Goal: Complete application form

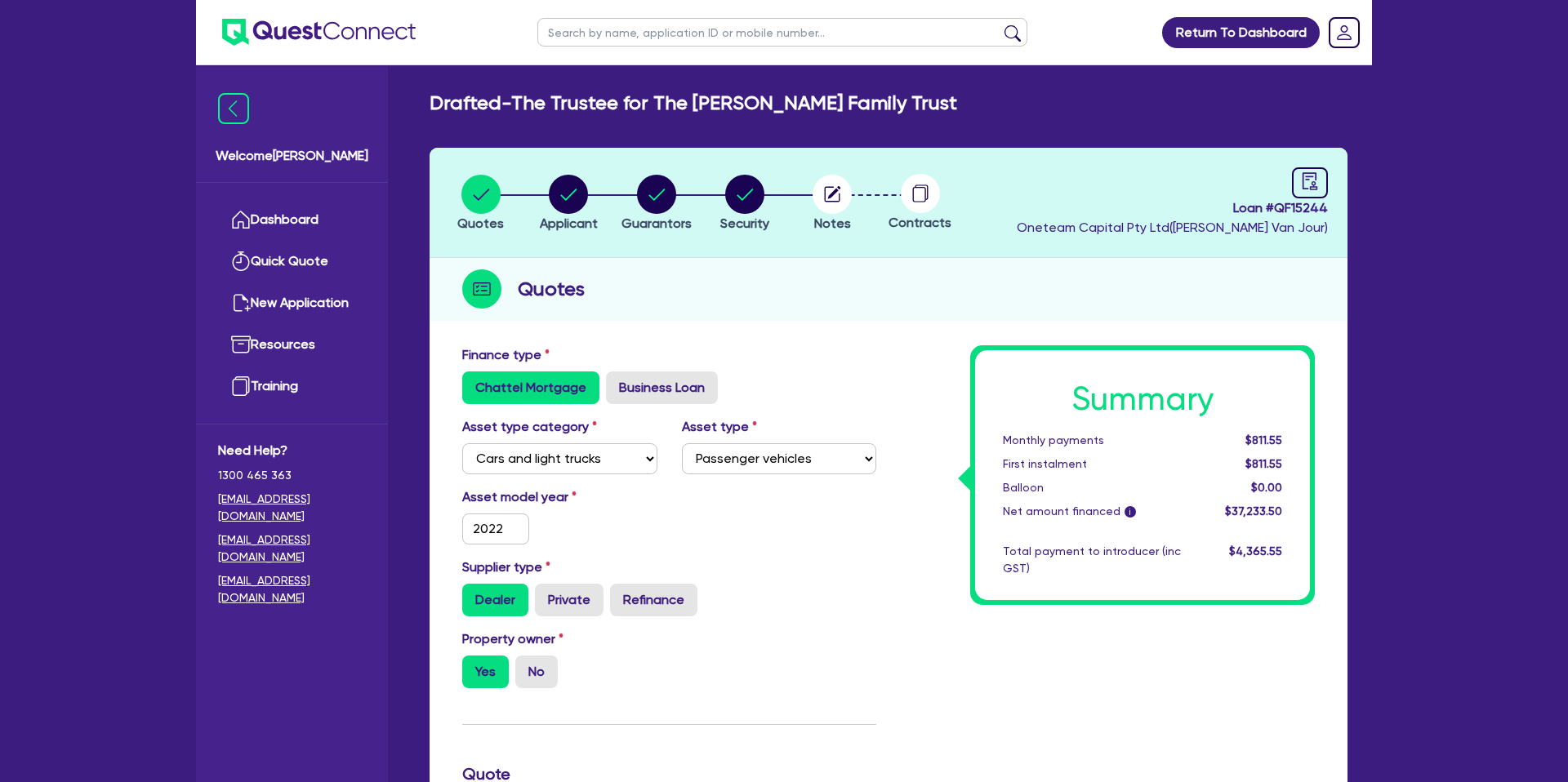
select select "CARS_AND_LIGHT_TRUCKS"
select select "PASSENGER_VEHICLES"
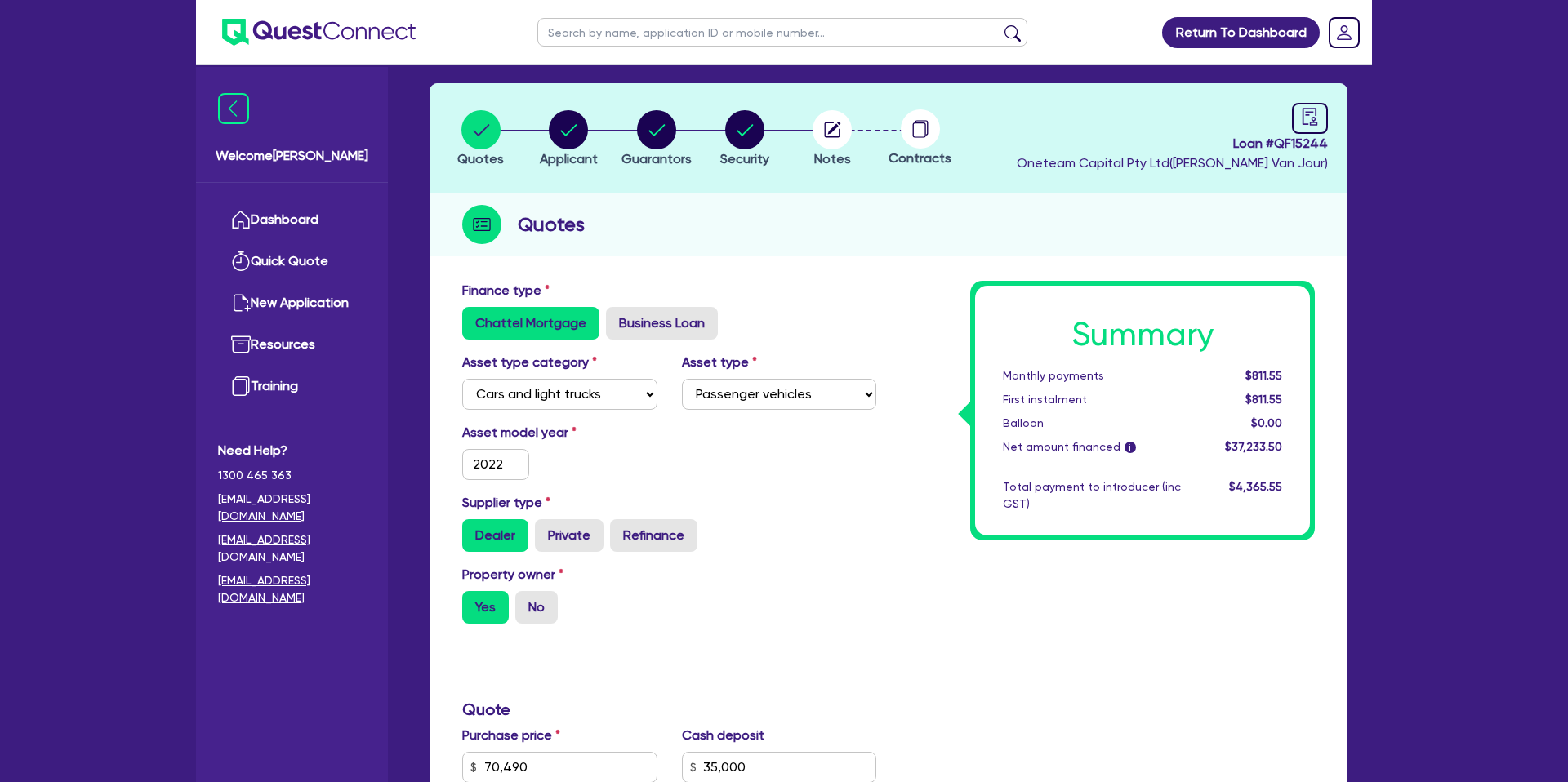
scroll to position [64, 0]
click at [566, 137] on circle "button" at bounding box center [568, 131] width 39 height 39
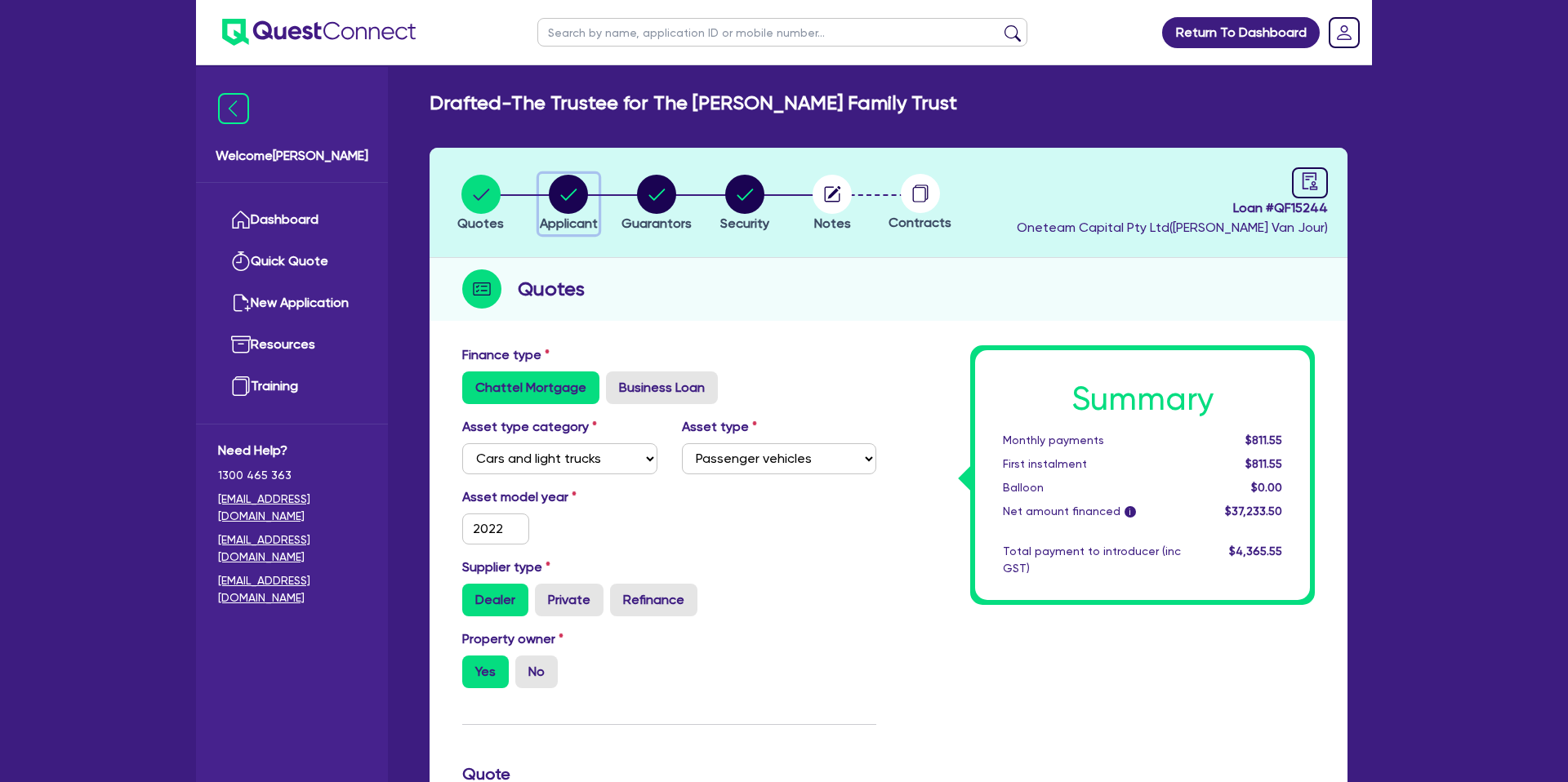
select select "TRUST"
select select "INDIVIDUAL"
select select "MANUFACTURING"
select select "BEVERAGES"
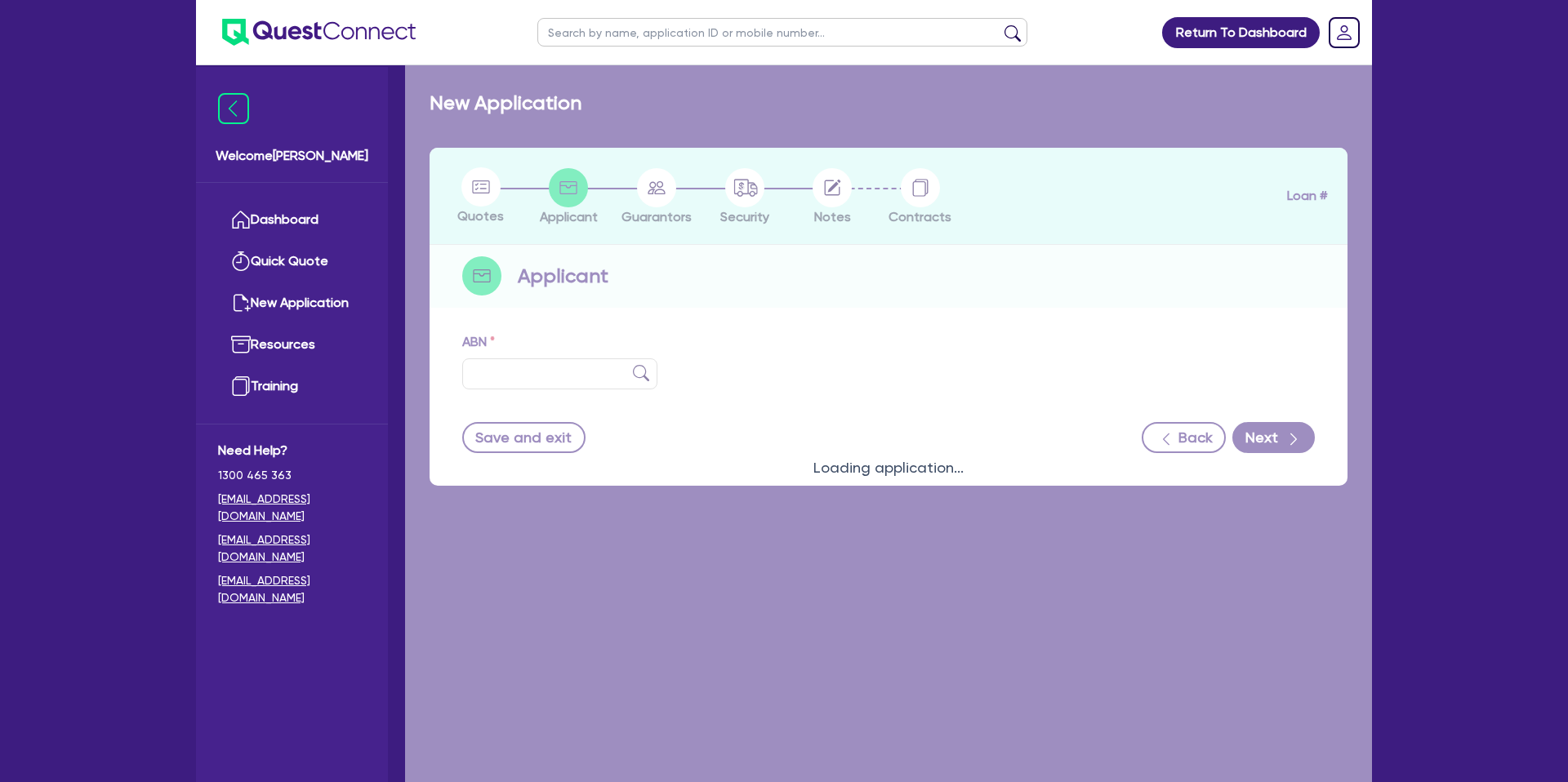
type input "34 276 516 363"
type input "The Trustee for The [PERSON_NAME] Family Trust"
type input "SHOCK SHOP WA"
select select "TRUST"
type input "[DATE]"
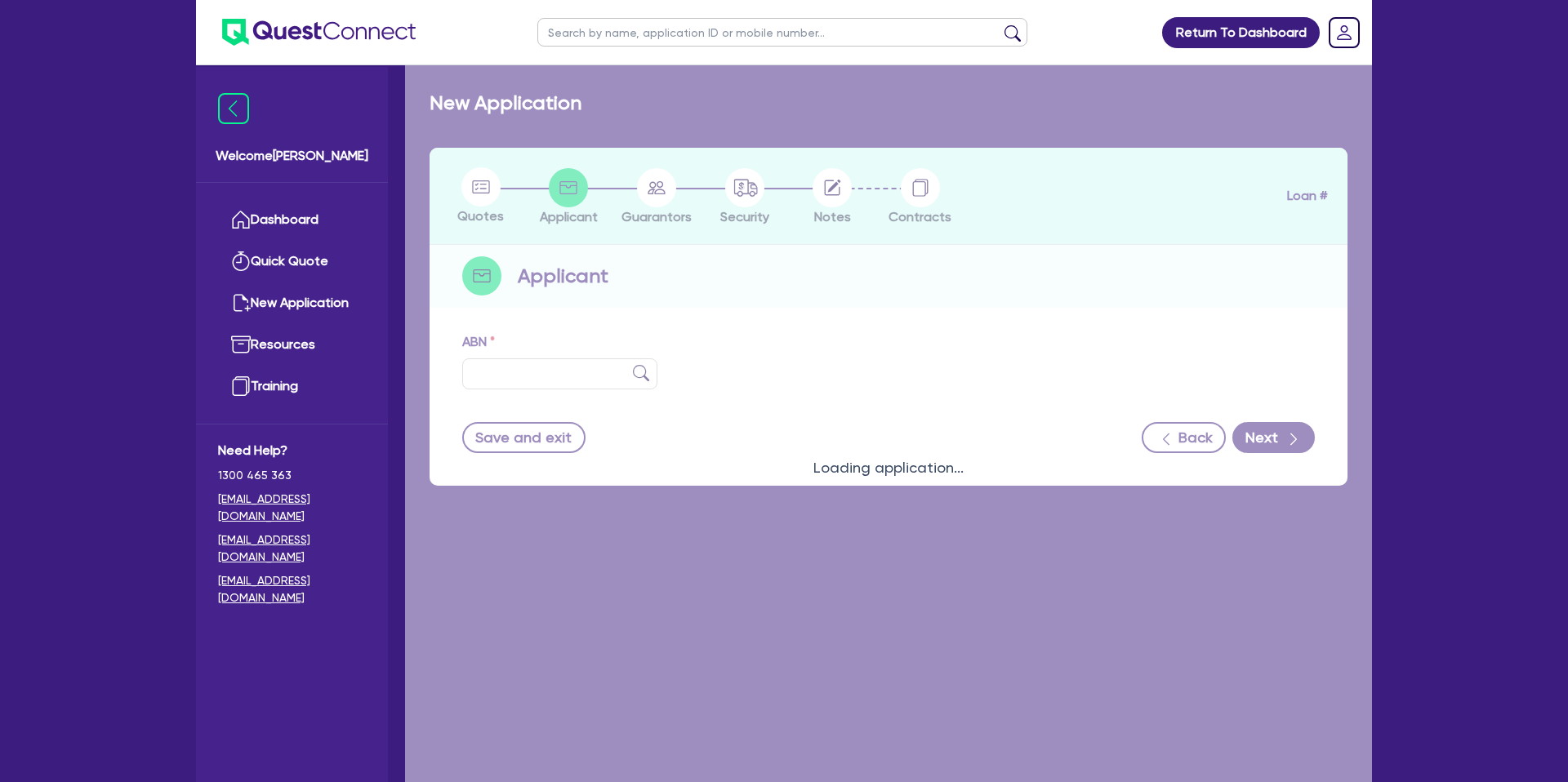
type input "[DATE]"
select select "MANUFACTURING"
type input "[STREET_ADDRESS][PERSON_NAME][PERSON_NAME]"
select select "BEVERAGES"
select select "INDIVIDUAL"
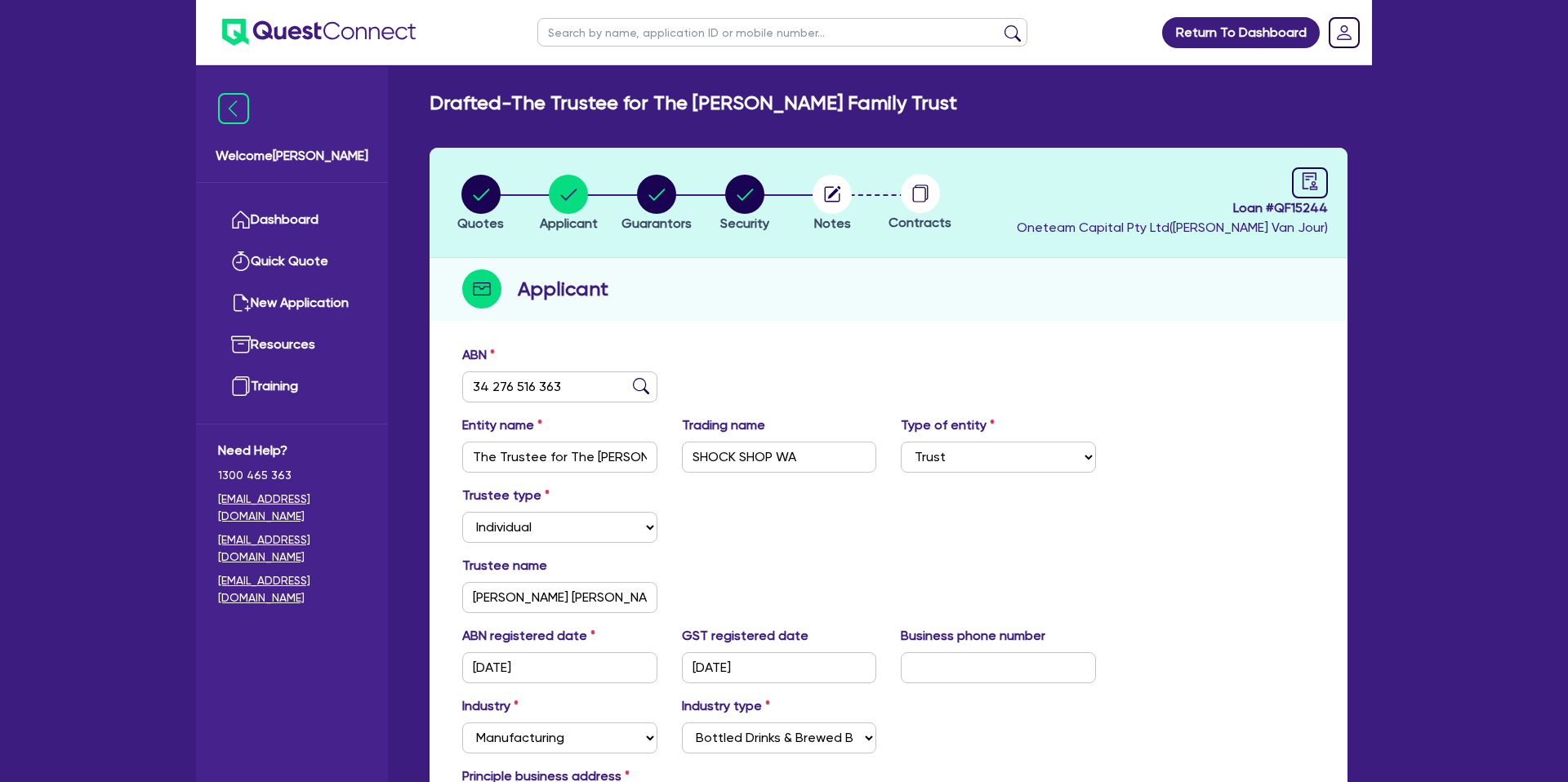
click at [605, 41] on input "text" at bounding box center [782, 32] width 490 height 28
type input "Ash"
click button "submit" at bounding box center [1013, 36] width 26 height 23
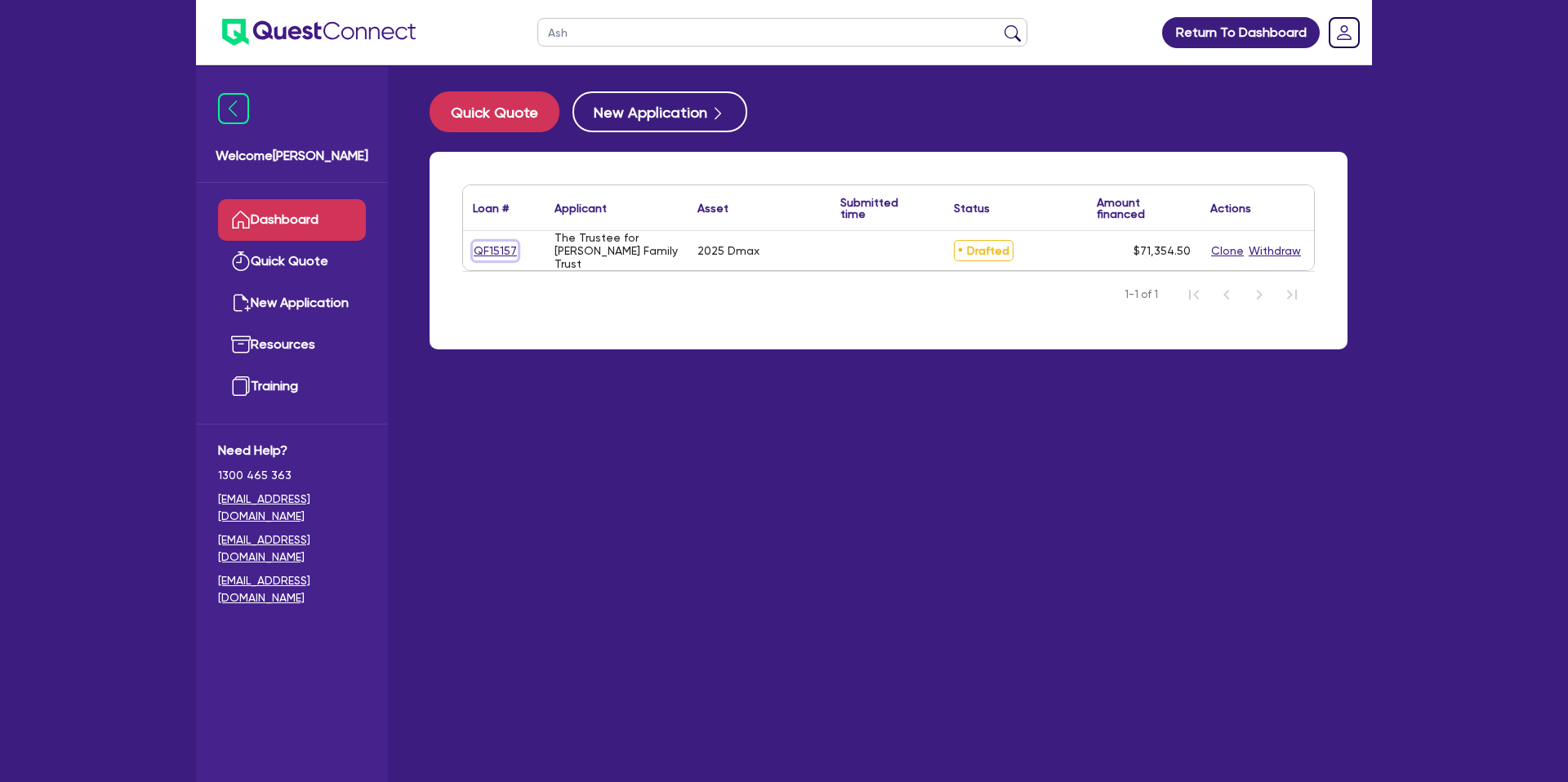
click at [497, 252] on link "QF15157" at bounding box center [494, 251] width 45 height 19
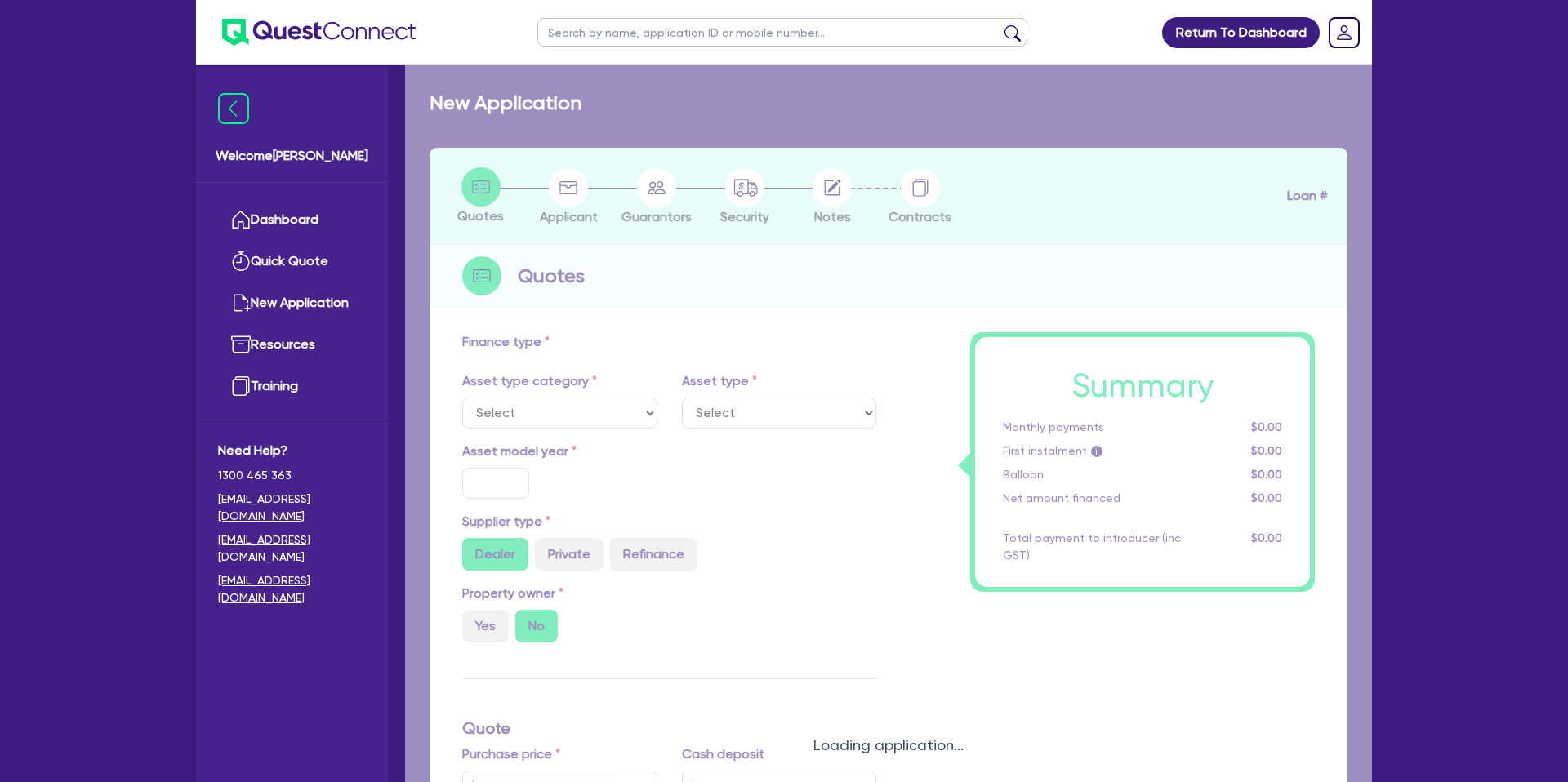
select select "CARS_AND_LIGHT_TRUCKS"
type input "2025"
radio input "true"
type input "69,280"
type input "1,000"
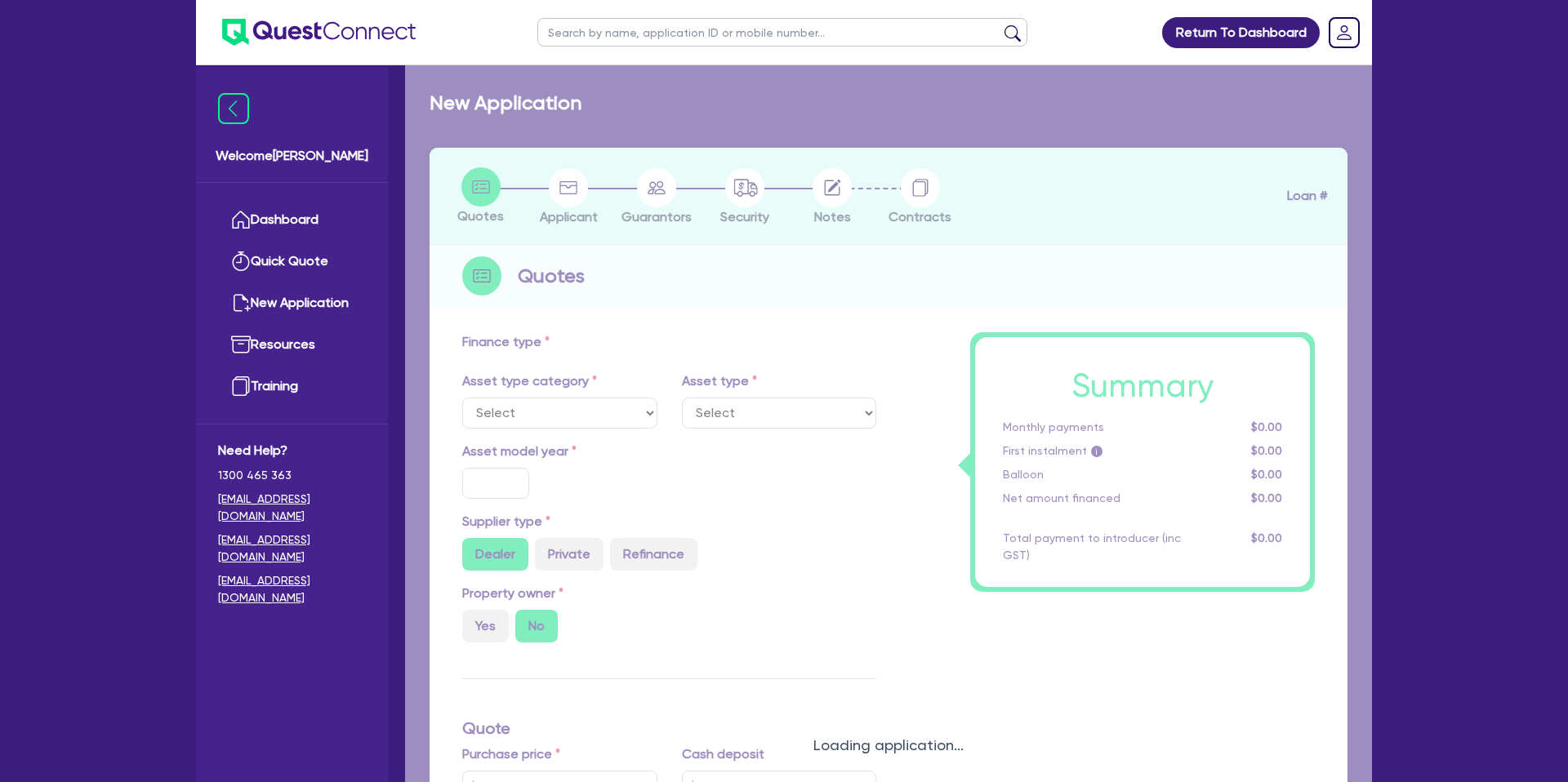
type input "7.15"
type input "2,200"
select select "PASSENGER_VEHICLES"
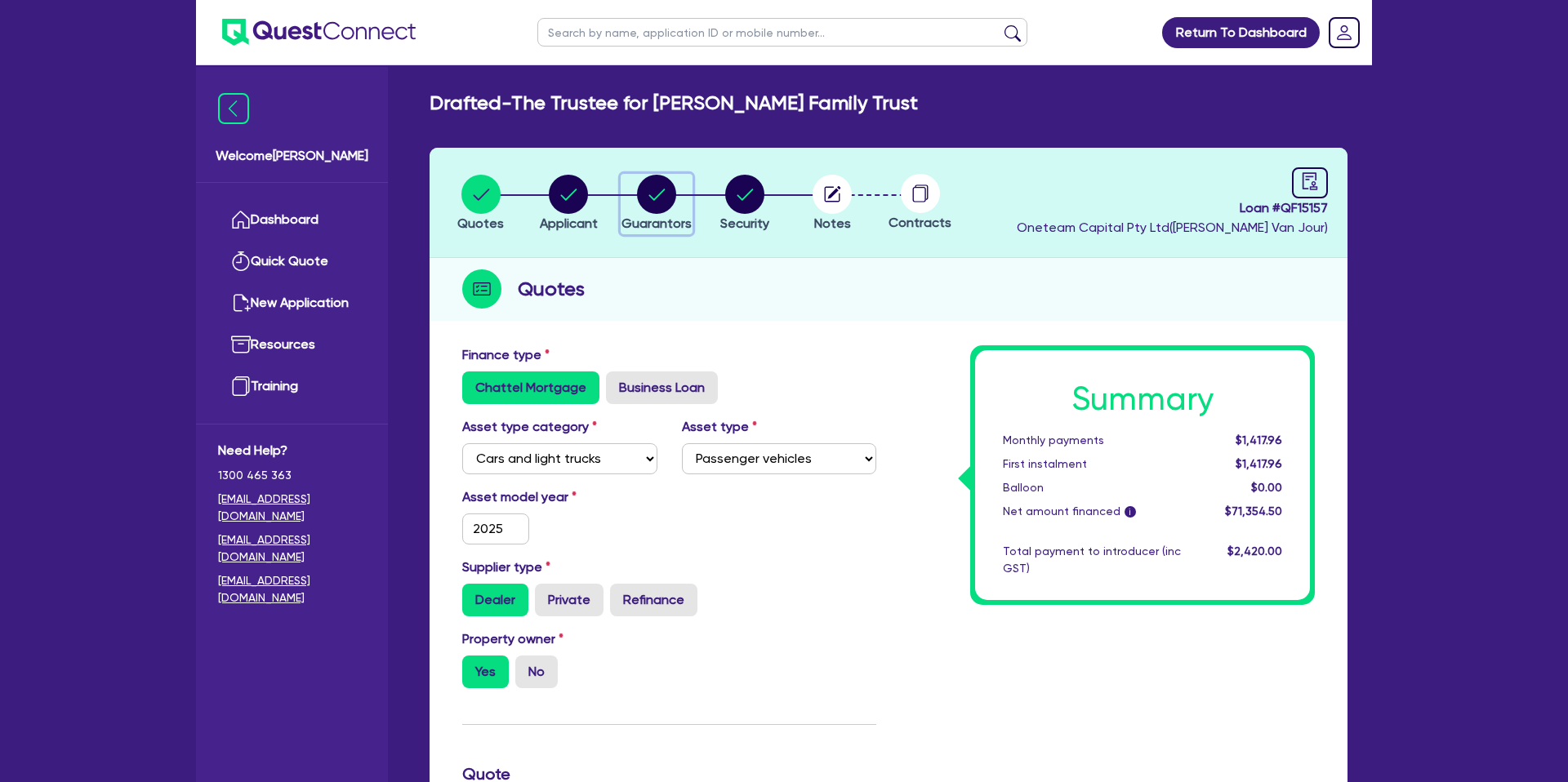
click at [659, 197] on circle "button" at bounding box center [656, 194] width 39 height 39
select select "MR"
select select "WA"
select select "SINGLE"
select select "PROPERTY"
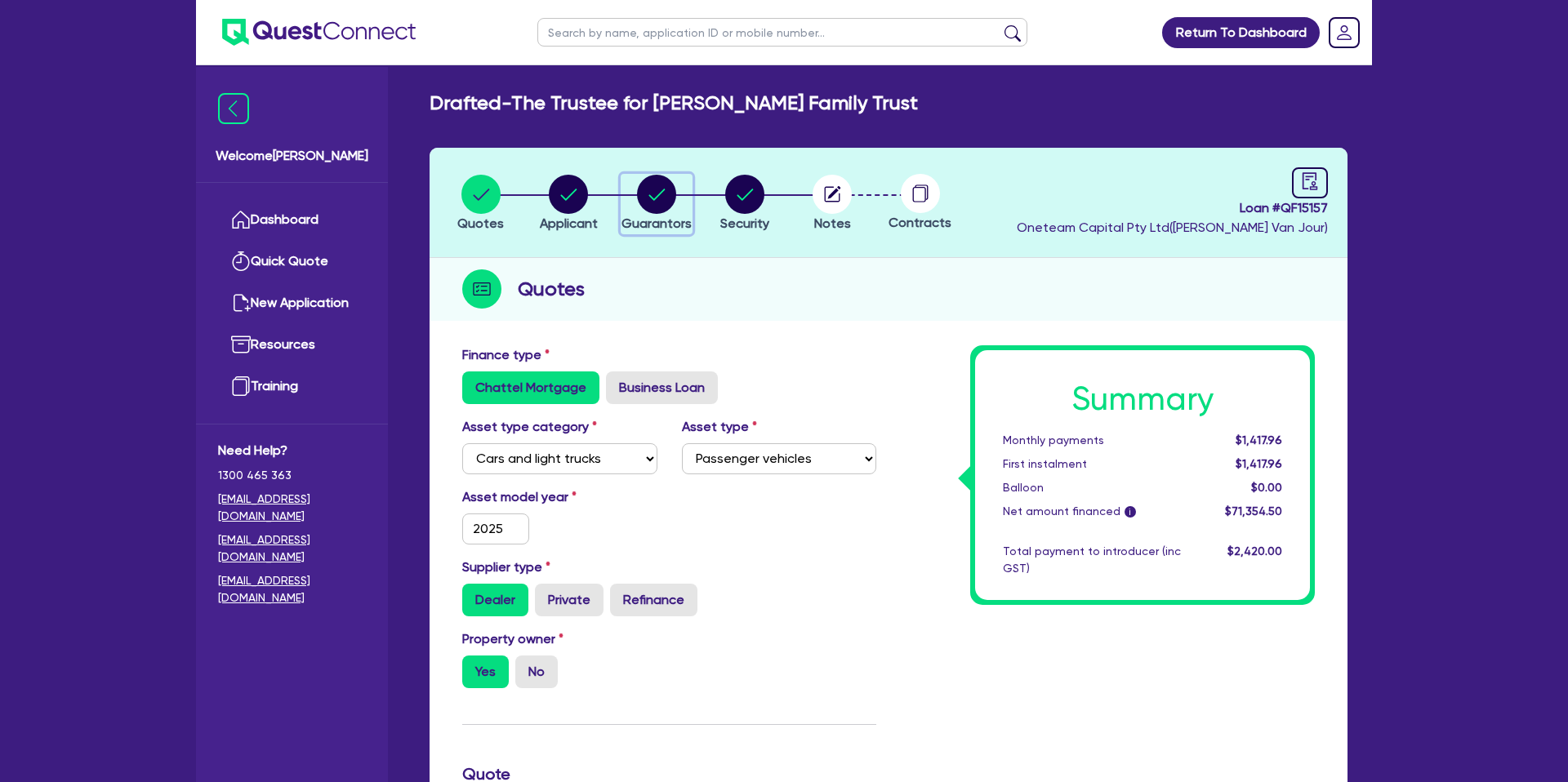
select select "CASH"
select select "MORTGAGE"
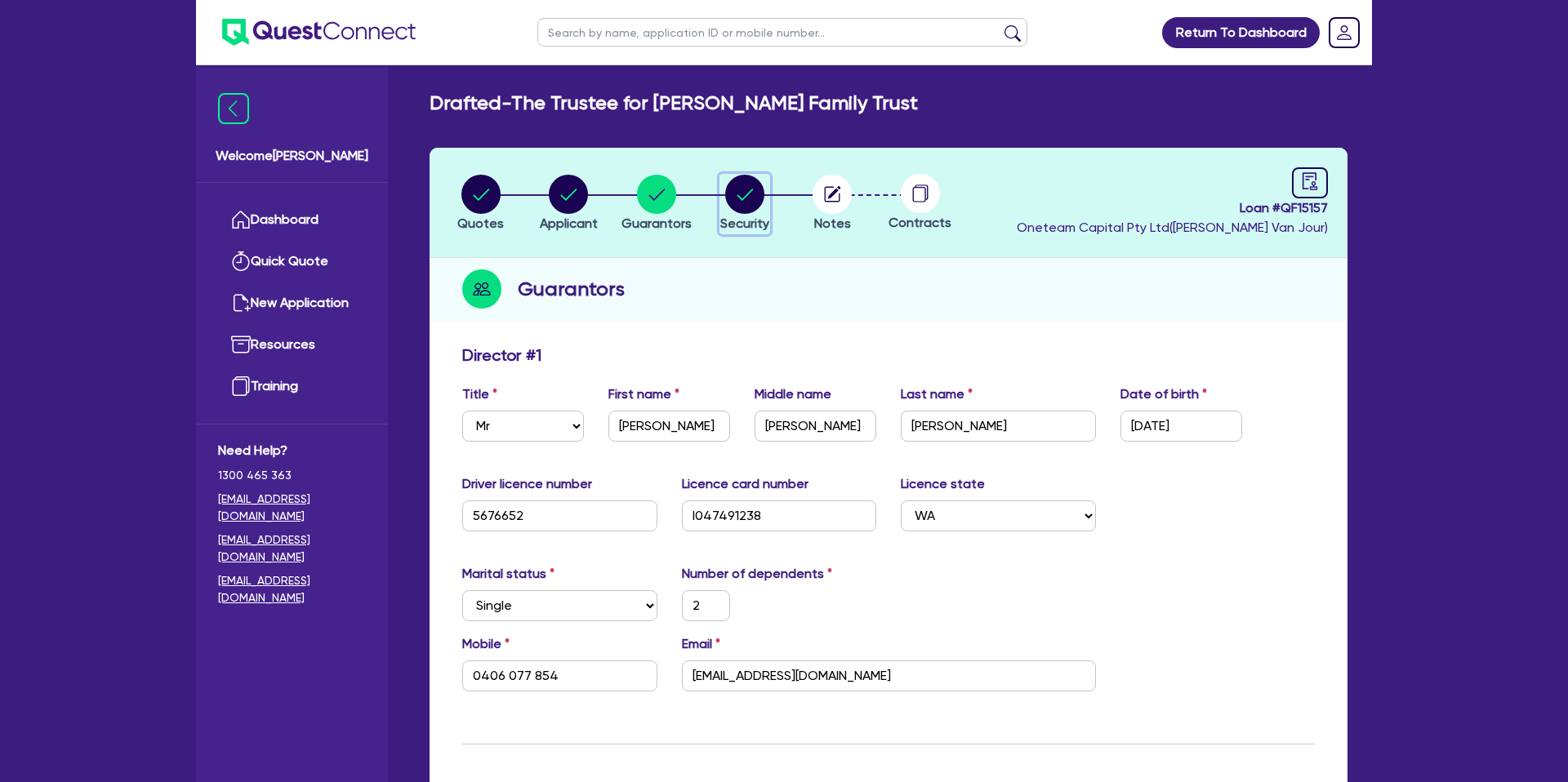
click at [748, 183] on circle "button" at bounding box center [744, 194] width 39 height 39
select select "CARS_AND_LIGHT_TRUCKS"
select select "PASSENGER_VEHICLES"
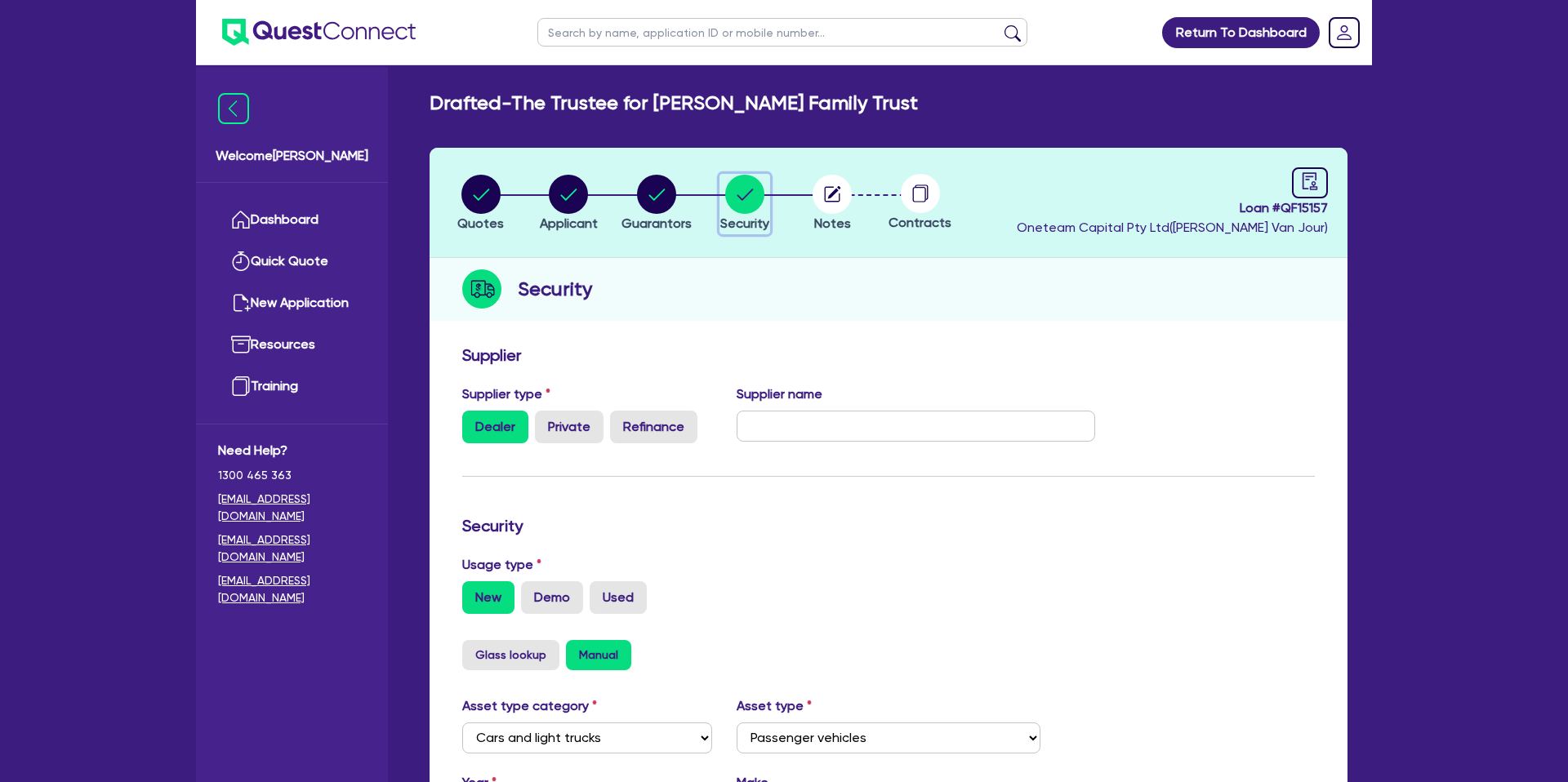
scroll to position [64, 0]
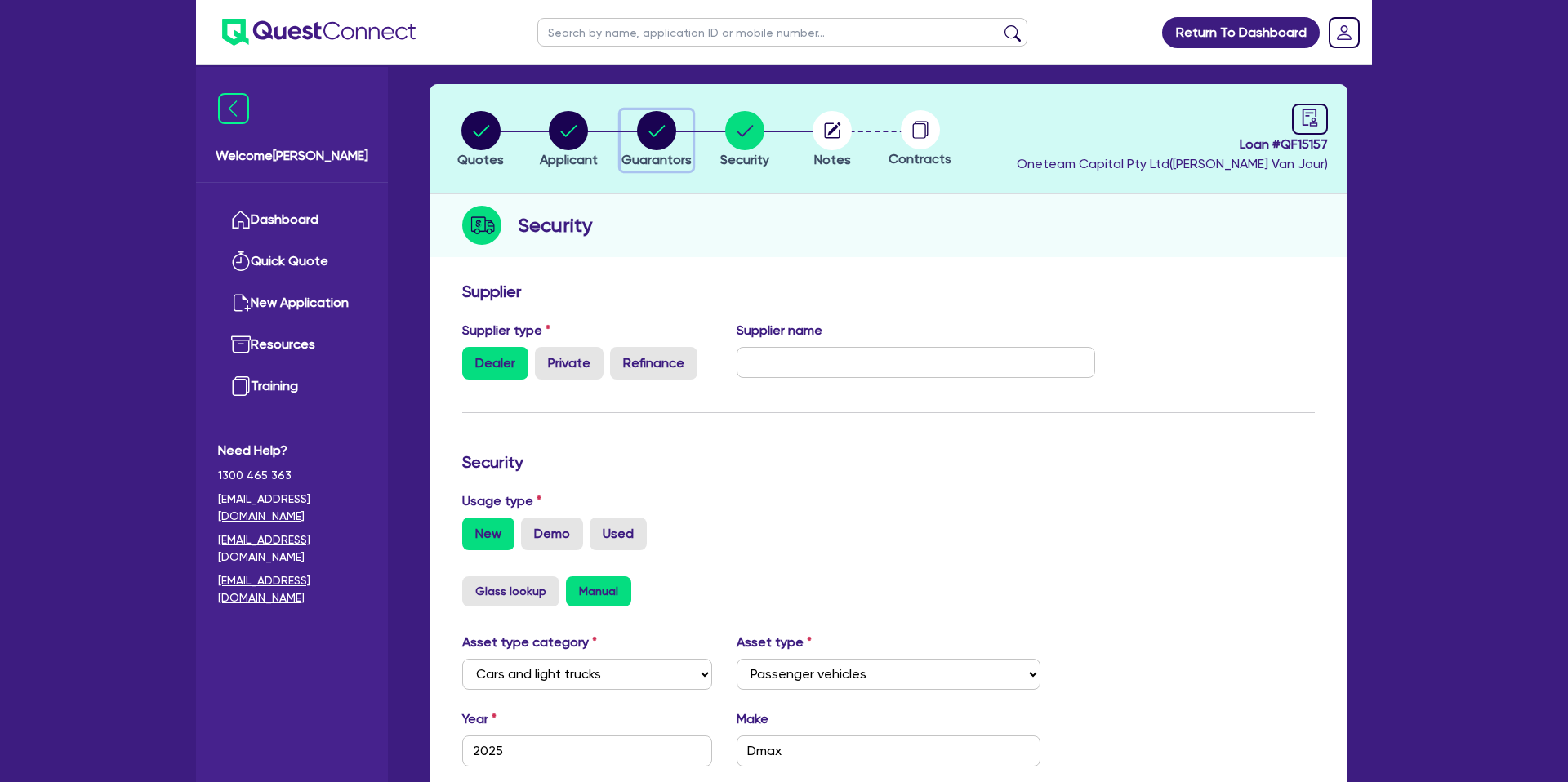
click at [663, 135] on circle "button" at bounding box center [656, 131] width 39 height 39
select select "MR"
select select "WA"
select select "SINGLE"
select select "PROPERTY"
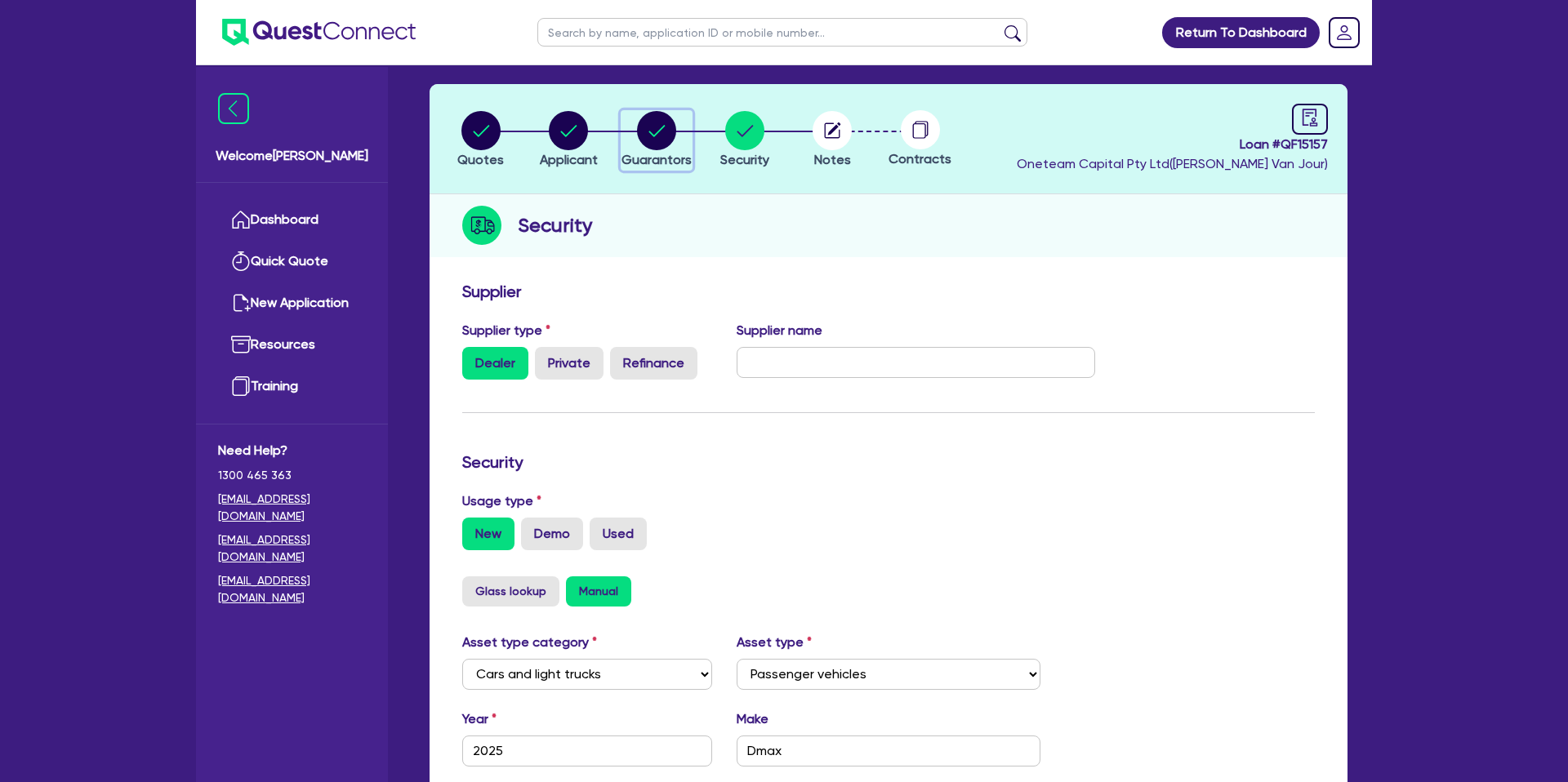
select select "CASH"
select select "MORTGAGE"
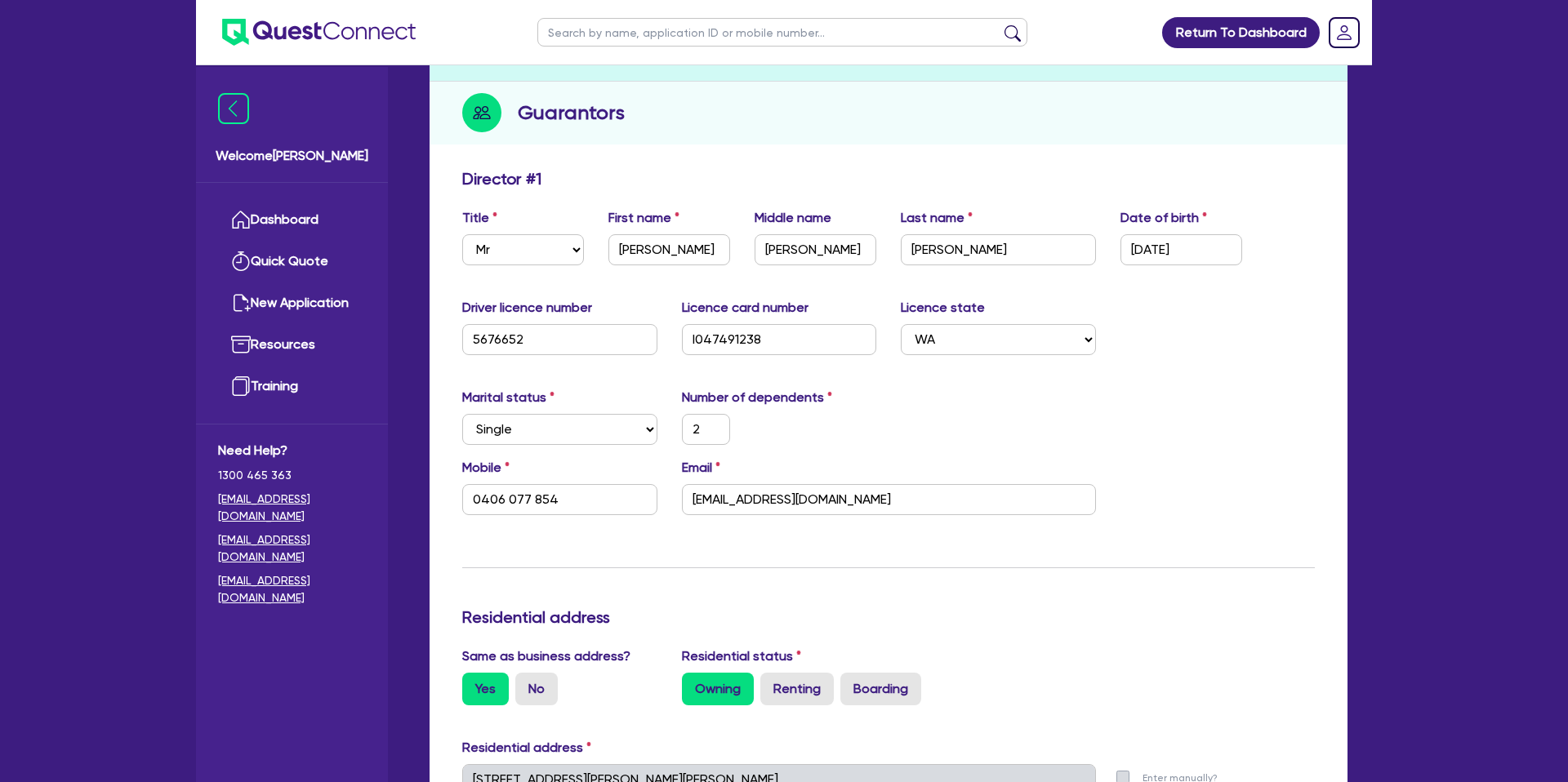
scroll to position [178, 0]
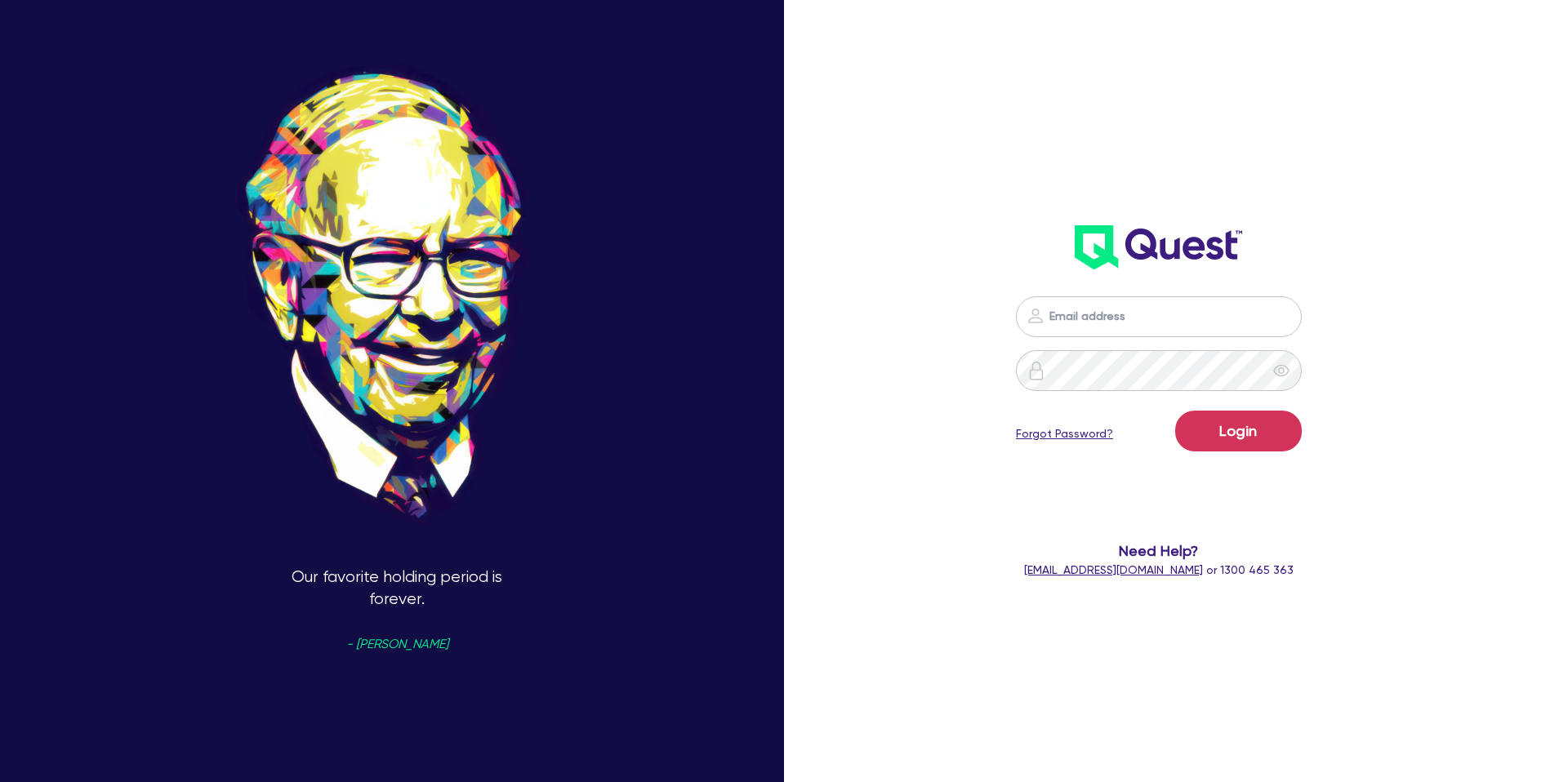
click at [1150, 318] on input "email" at bounding box center [1158, 317] width 286 height 41
type input "[PERSON_NAME][EMAIL_ADDRESS][DOMAIN_NAME]"
click at [1187, 436] on button "Login" at bounding box center [1238, 431] width 126 height 41
